Goal: Navigation & Orientation: Find specific page/section

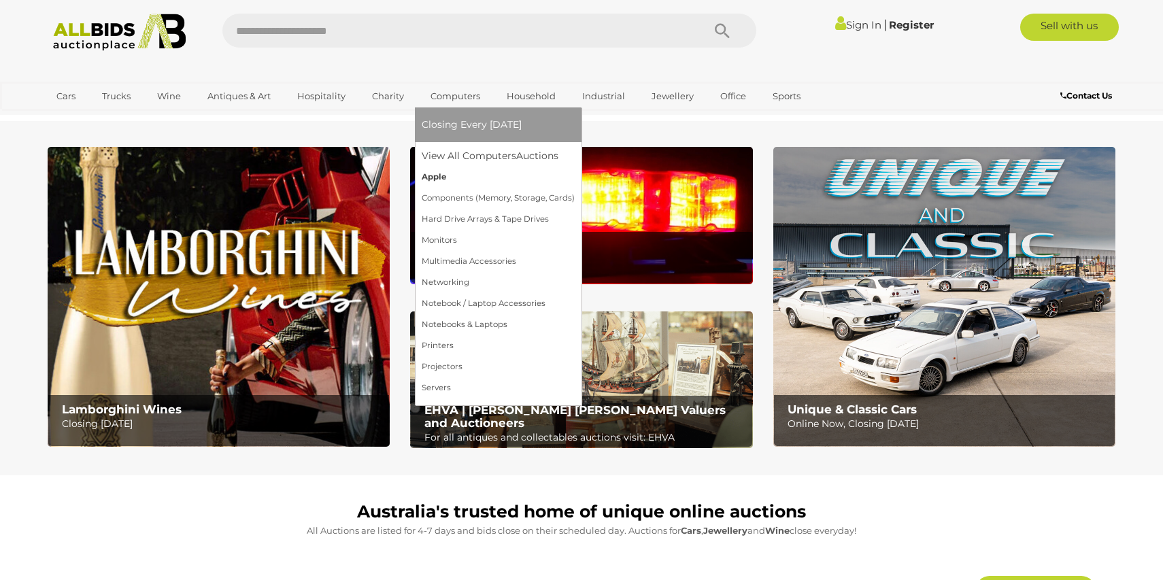
click at [454, 173] on link "Apple" at bounding box center [497, 177] width 153 height 21
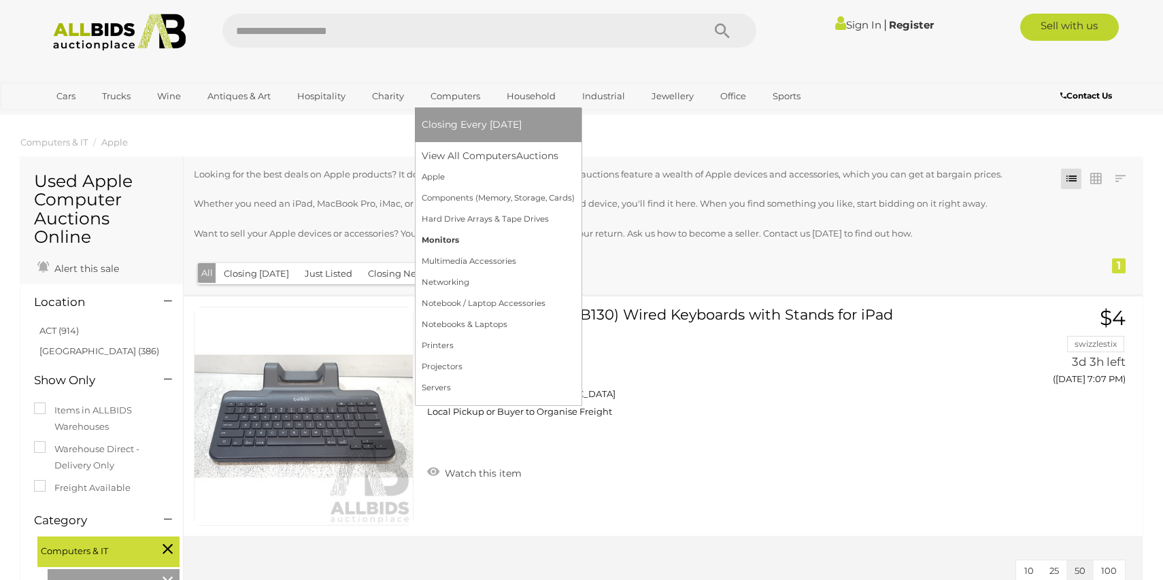
click at [432, 242] on link "Monitors" at bounding box center [497, 240] width 153 height 21
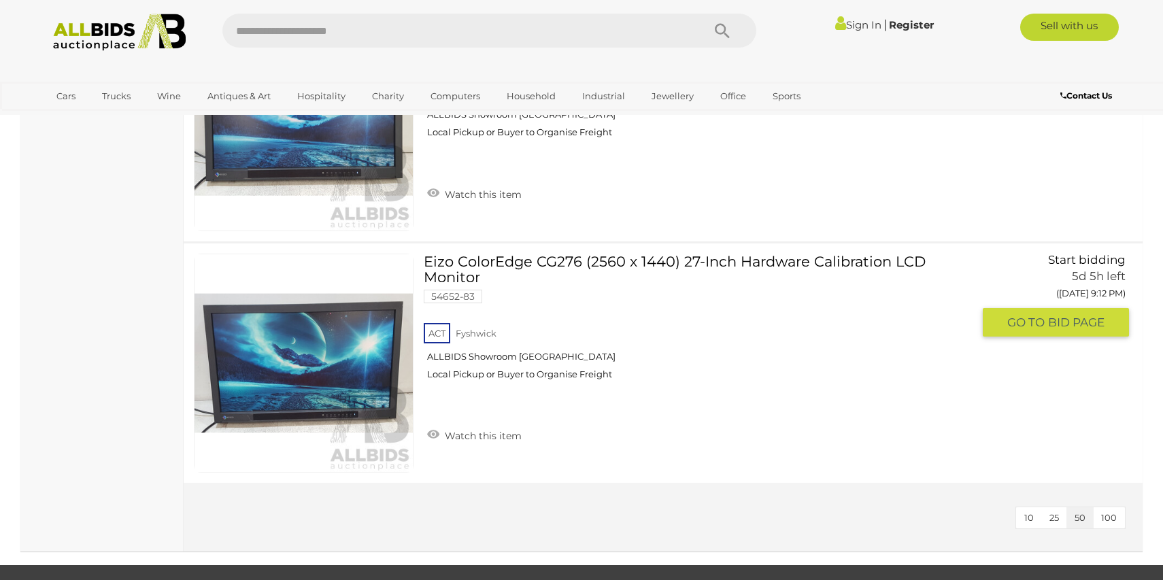
scroll to position [1275, 0]
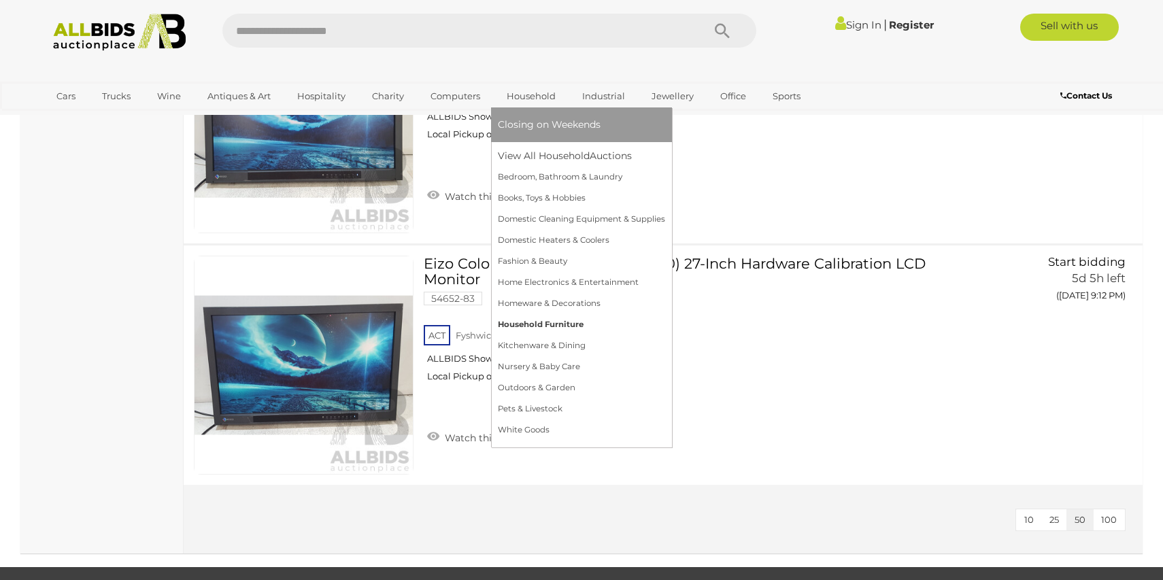
click at [533, 323] on link "Household Furniture" at bounding box center [581, 324] width 167 height 21
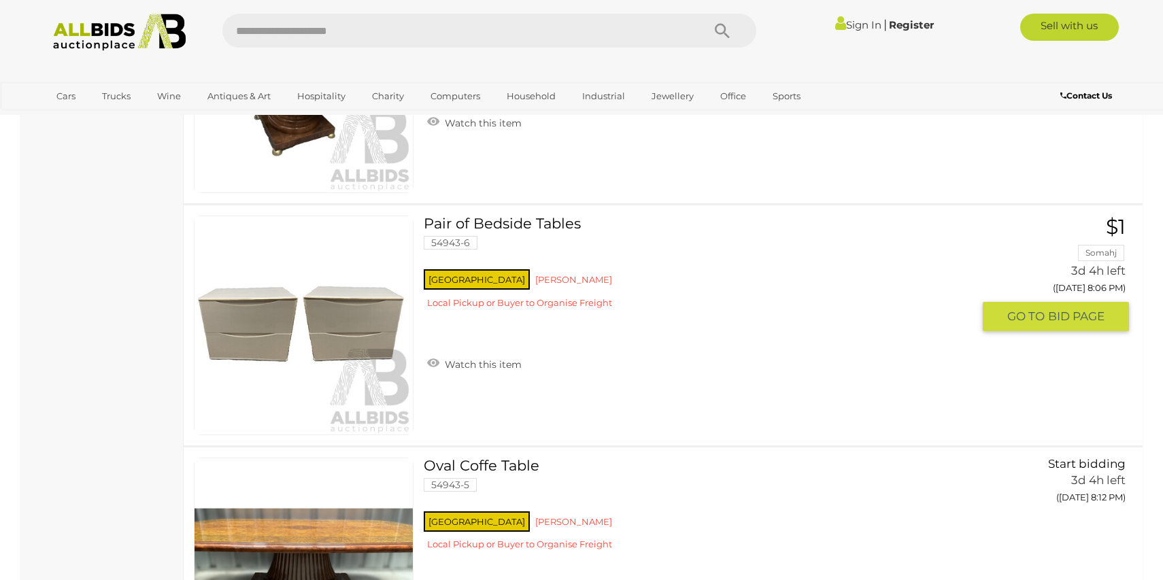
scroll to position [2421, 0]
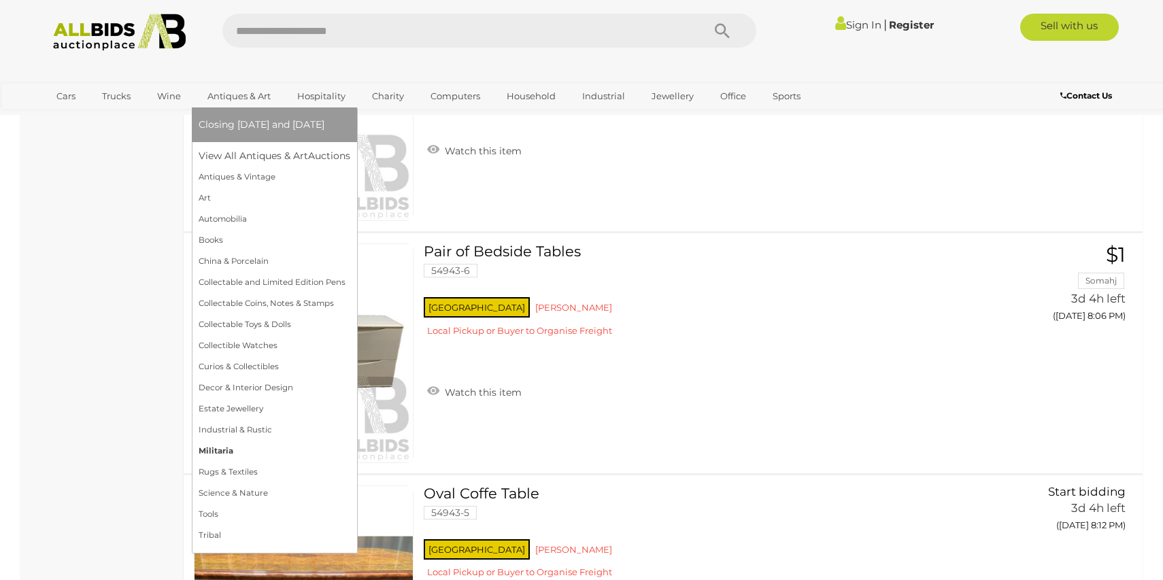
click at [264, 448] on link "Militaria" at bounding box center [275, 451] width 152 height 21
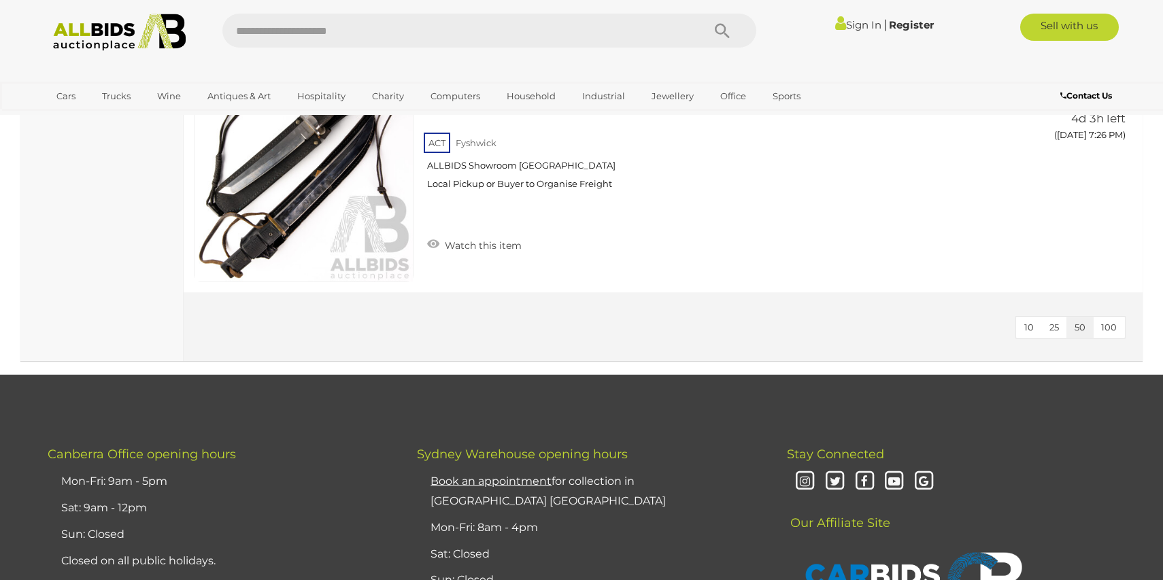
scroll to position [1926, 0]
